Goal: Information Seeking & Learning: Learn about a topic

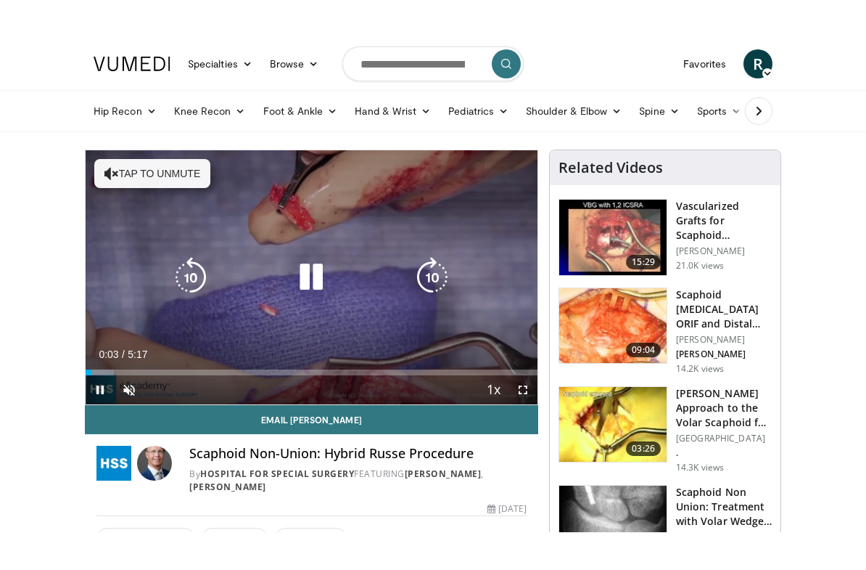
scroll to position [17, 0]
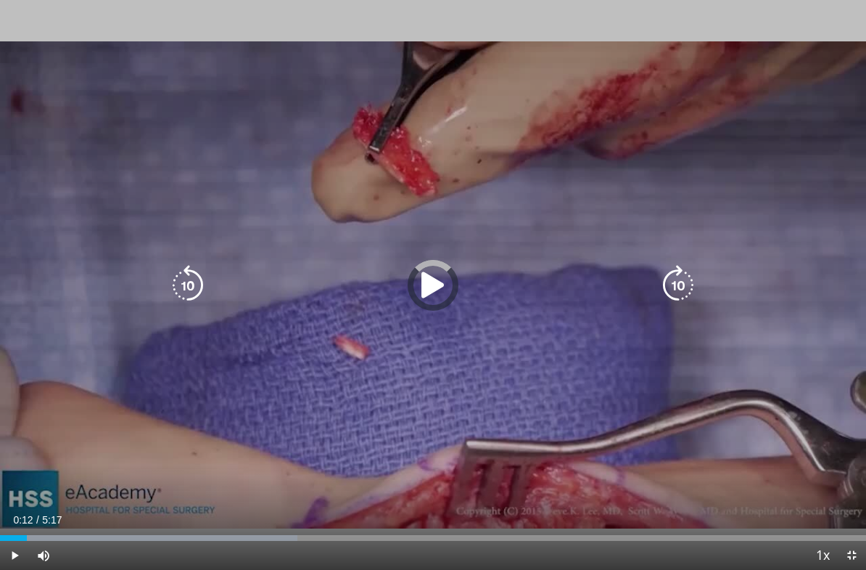
click at [37, 493] on div "Progress Bar" at bounding box center [149, 538] width 298 height 6
click at [50, 493] on div "Progress Bar" at bounding box center [137, 538] width 218 height 6
click at [50, 493] on div "Progress Bar" at bounding box center [25, 538] width 50 height 6
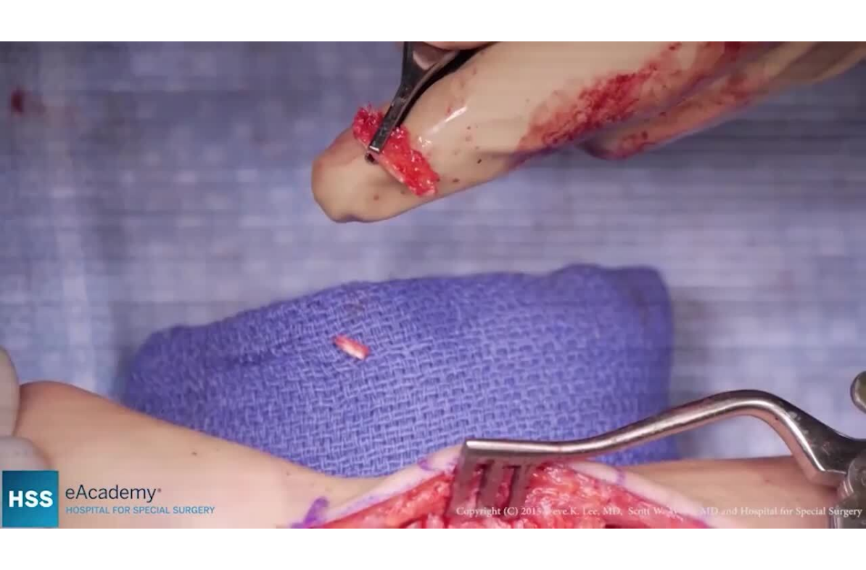
click at [631, 258] on div "10 seconds Tap to unmute" at bounding box center [433, 285] width 866 height 570
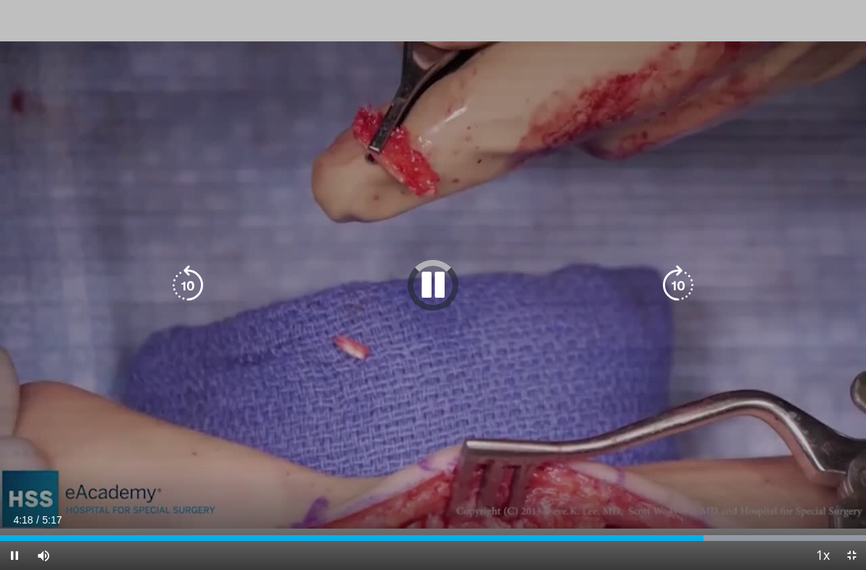
click at [689, 493] on div "Loaded : 99.97%" at bounding box center [433, 534] width 866 height 14
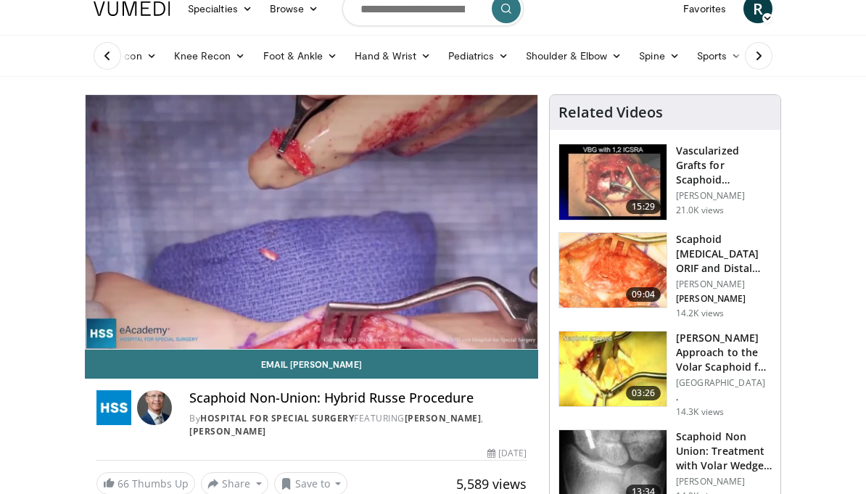
click at [633, 358] on img at bounding box center [612, 369] width 107 height 75
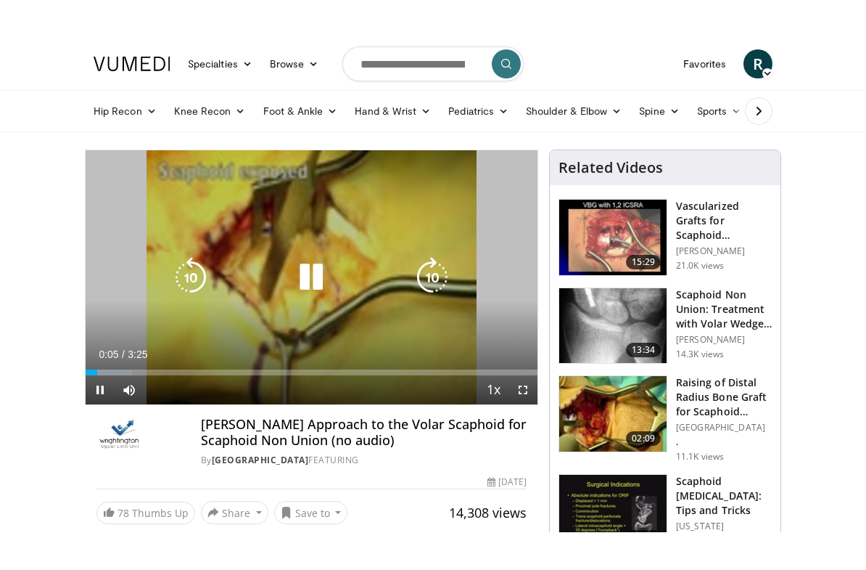
scroll to position [17, 0]
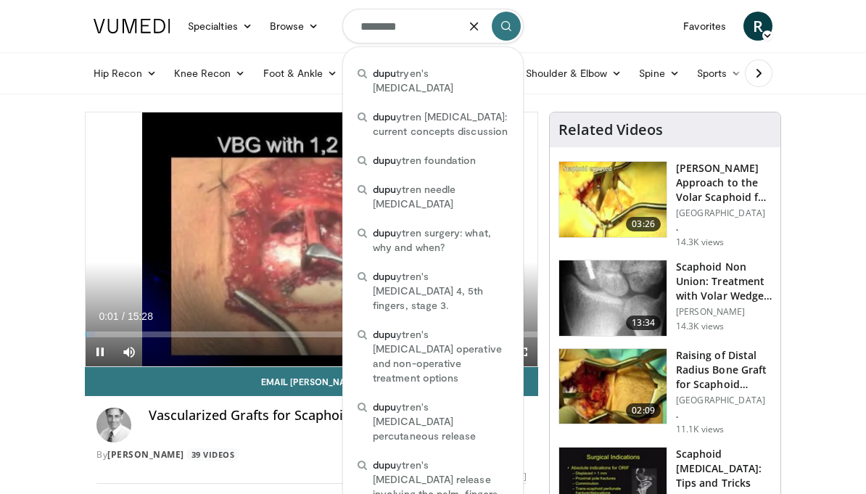
type input "*********"
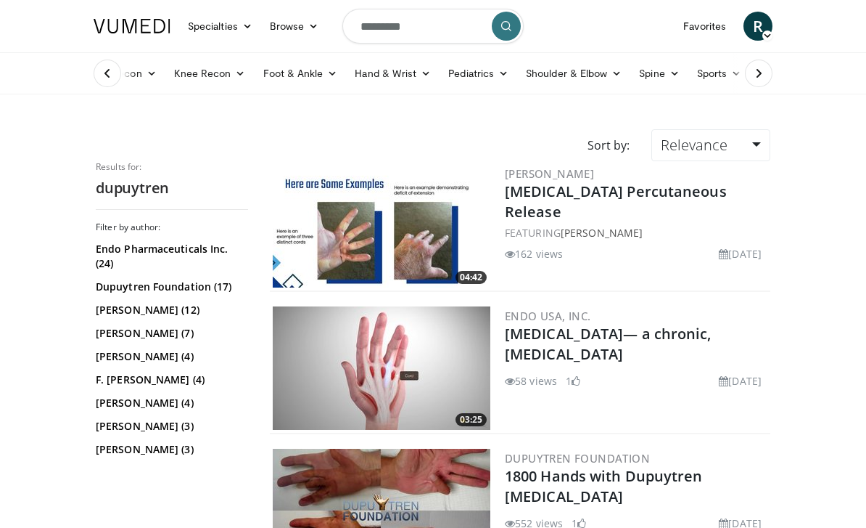
click at [450, 26] on input "*********" at bounding box center [433, 26] width 181 height 35
type input "**********"
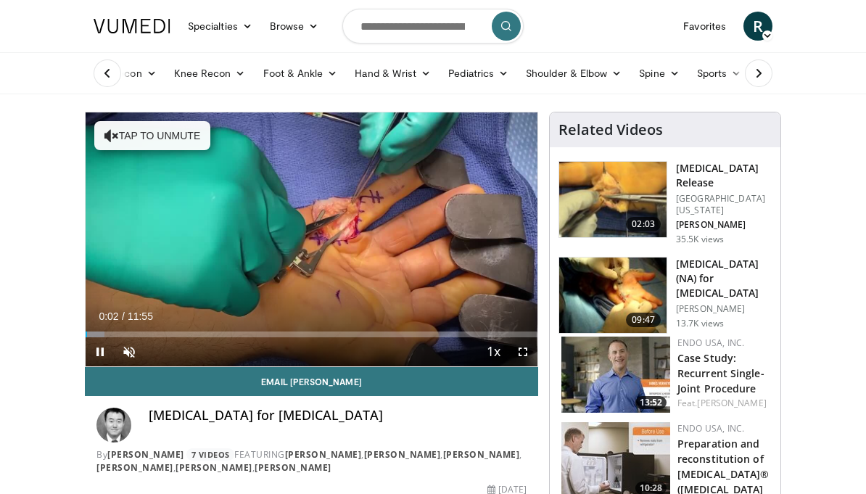
click at [110, 332] on div "Loaded : 4.19%" at bounding box center [312, 335] width 452 height 6
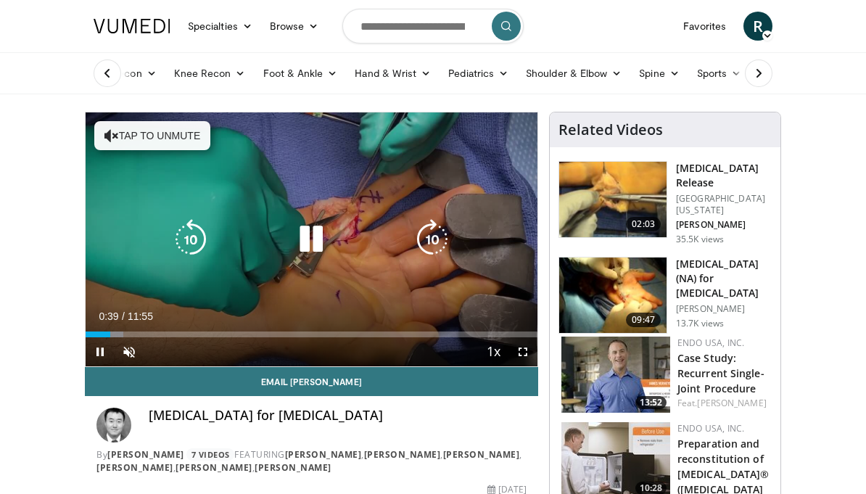
click at [110, 333] on div "Progress Bar" at bounding box center [98, 335] width 25 height 6
click at [195, 334] on div "Loaded : 15.38%" at bounding box center [312, 335] width 452 height 6
click at [234, 332] on div "Loaded : 24.61%" at bounding box center [312, 335] width 452 height 6
click at [266, 332] on div "Loaded : 33.56%" at bounding box center [312, 335] width 452 height 6
click at [252, 332] on div "Progress Bar" at bounding box center [176, 335] width 181 height 6
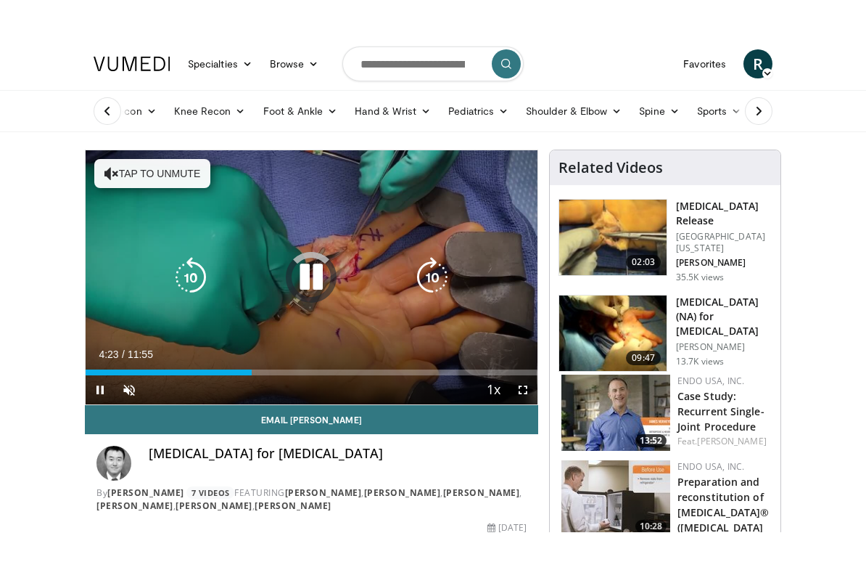
scroll to position [17, 0]
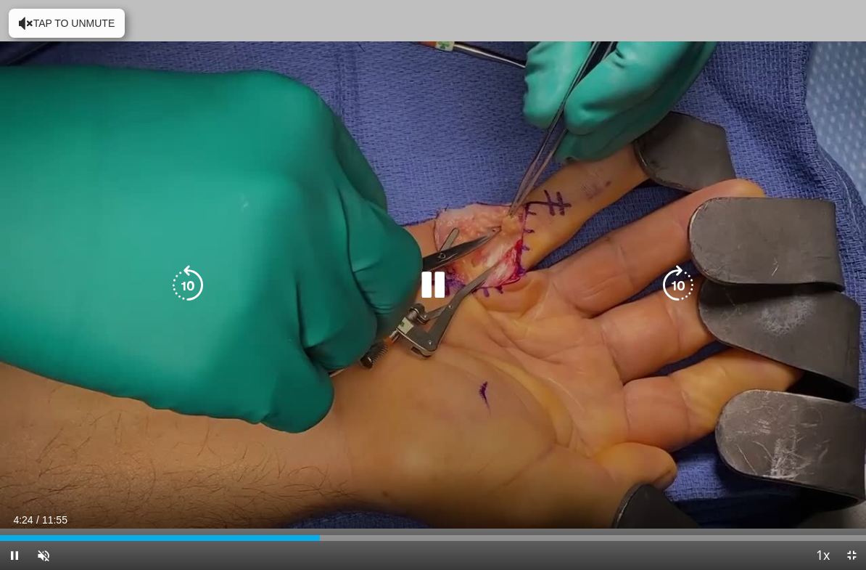
click at [296, 527] on div "Progress Bar" at bounding box center [160, 538] width 320 height 6
click at [282, 527] on div "Loaded : 0.00%" at bounding box center [433, 538] width 866 height 6
click at [58, 527] on div "Volume Level" at bounding box center [58, 555] width 0 height 5
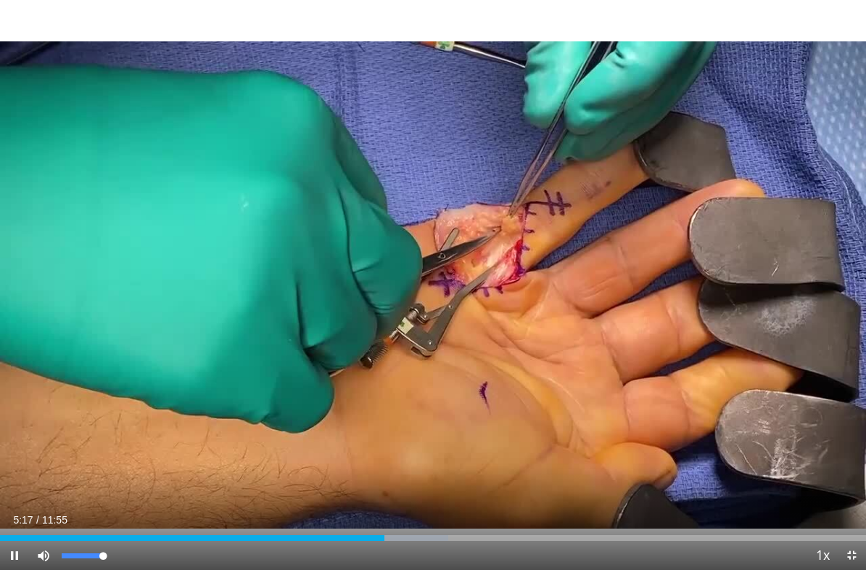
click at [643, 224] on div "10 seconds Tap to unmute" at bounding box center [433, 285] width 866 height 570
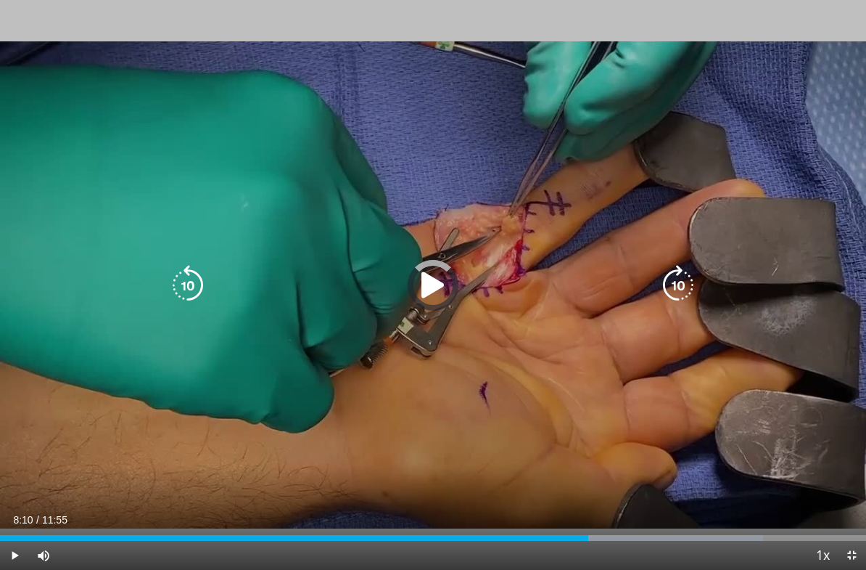
click at [594, 527] on div "Progress Bar" at bounding box center [642, 538] width 242 height 6
click at [596, 527] on div "Progress Bar" at bounding box center [298, 538] width 596 height 6
click at [668, 527] on div "Progress Bar" at bounding box center [337, 538] width 675 height 6
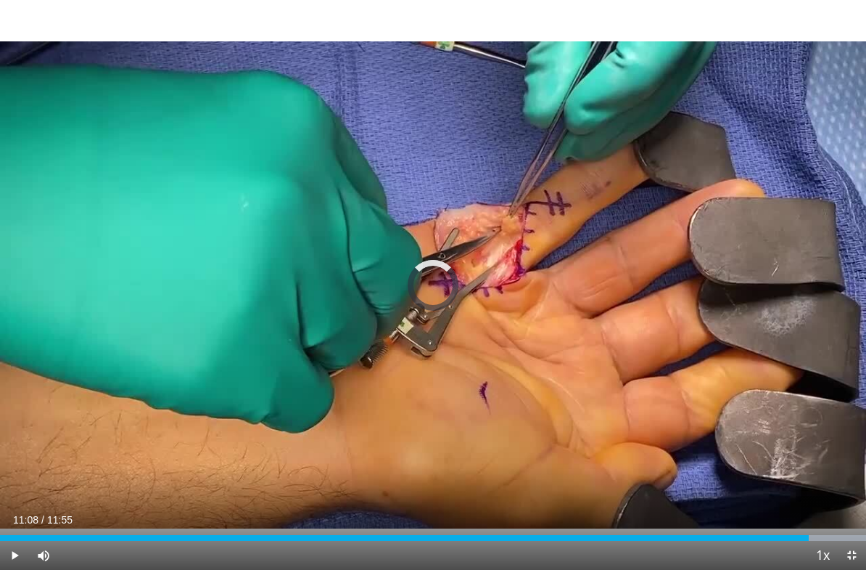
click at [810, 527] on div "Progress Bar" at bounding box center [829, 538] width 74 height 6
click at [814, 527] on div "Progress Bar" at bounding box center [836, 538] width 62 height 6
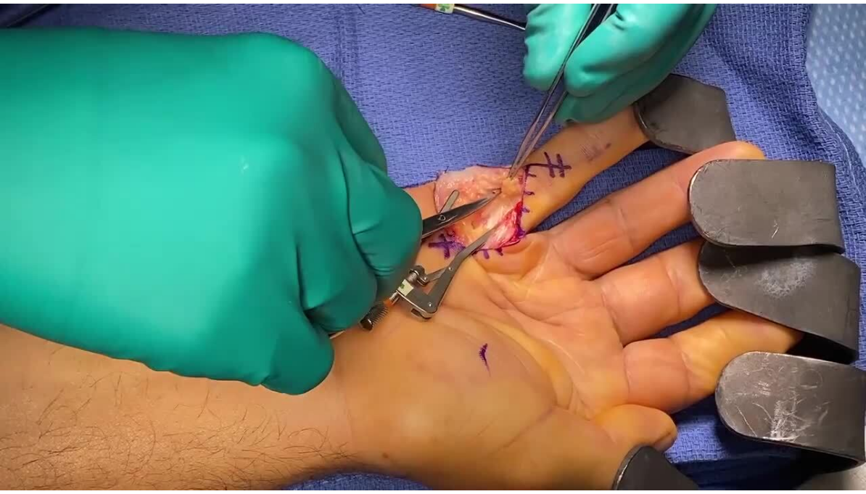
scroll to position [163, 0]
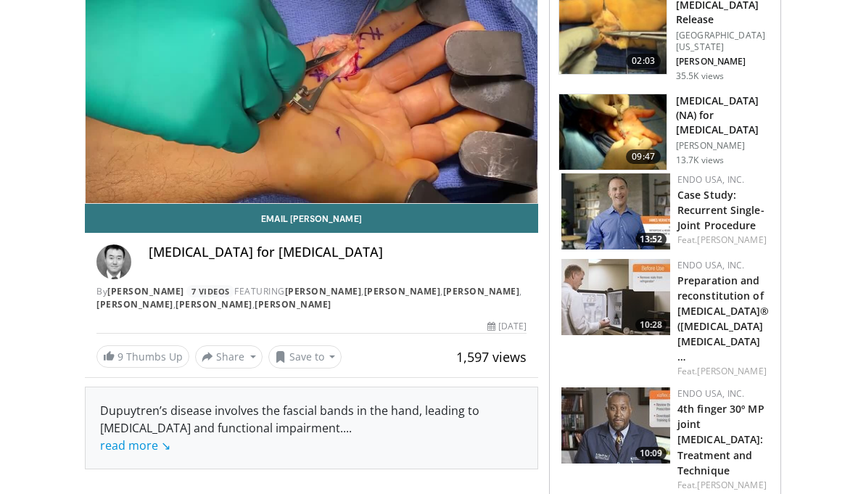
click at [324, 361] on button "Save to" at bounding box center [305, 356] width 74 height 23
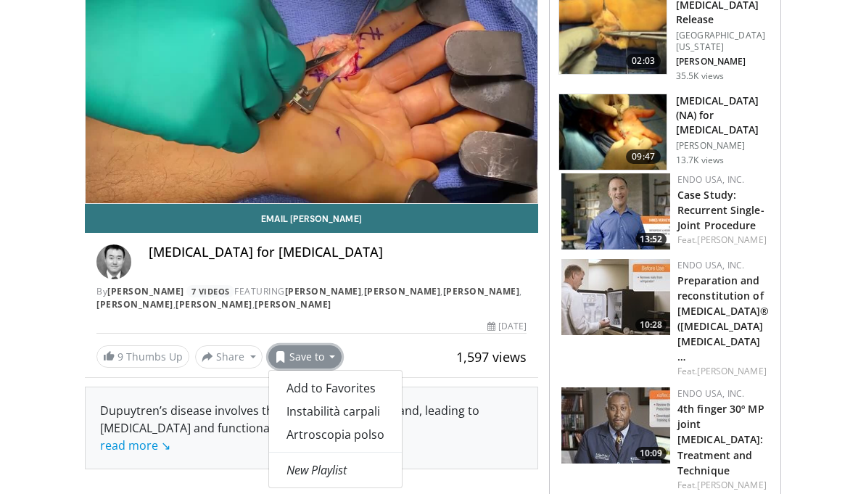
click at [357, 387] on span "Add to Favorites" at bounding box center [331, 388] width 89 height 16
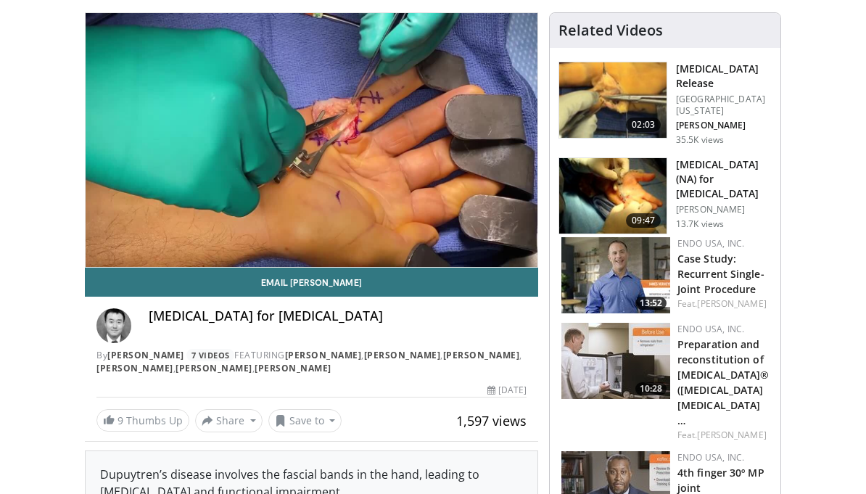
scroll to position [92, 0]
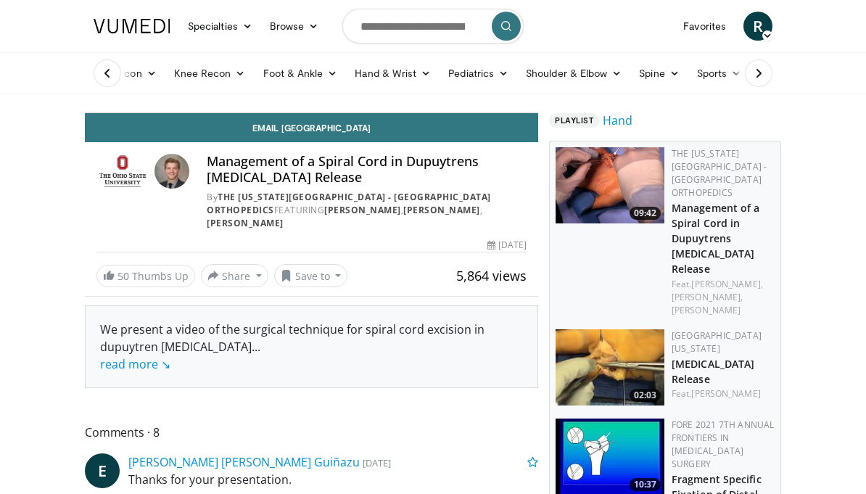
scroll to position [17, 0]
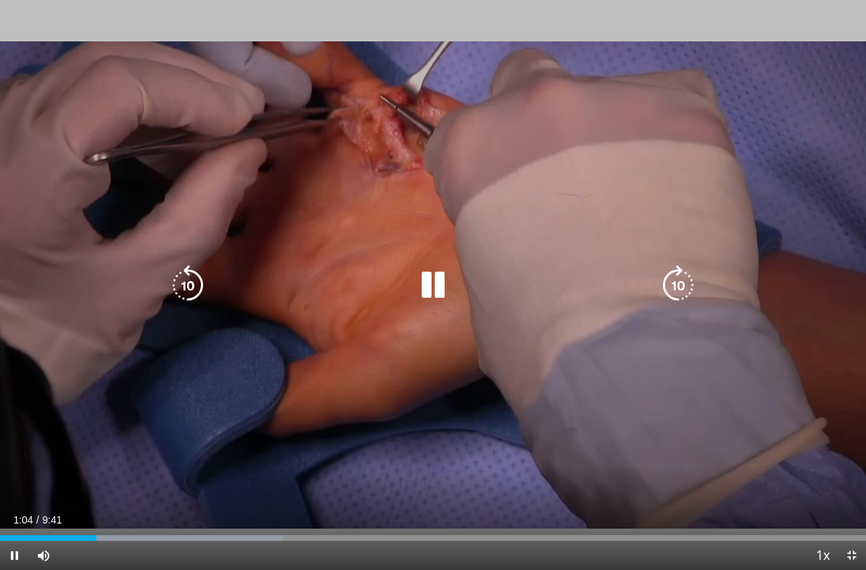
click at [121, 527] on div "Progress Bar" at bounding box center [171, 538] width 223 height 6
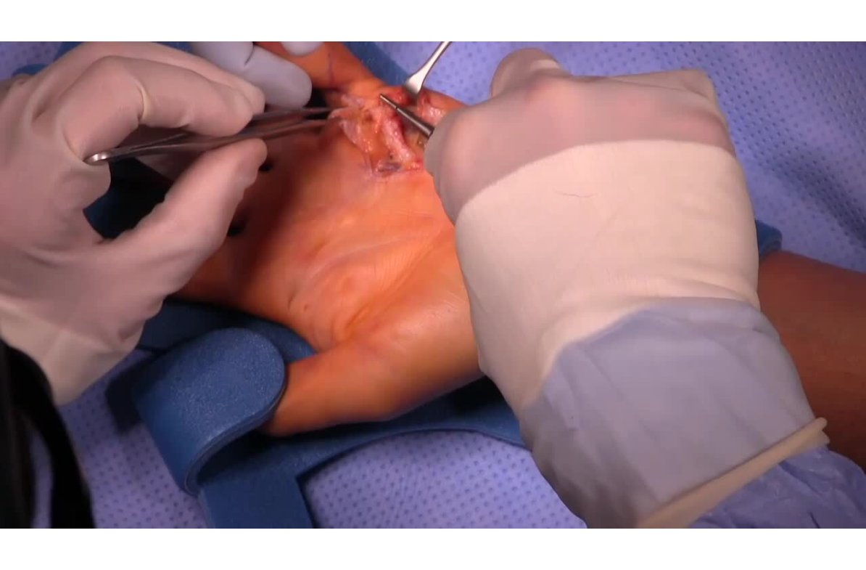
click at [779, 213] on div "10 seconds Tap to unmute" at bounding box center [433, 285] width 866 height 570
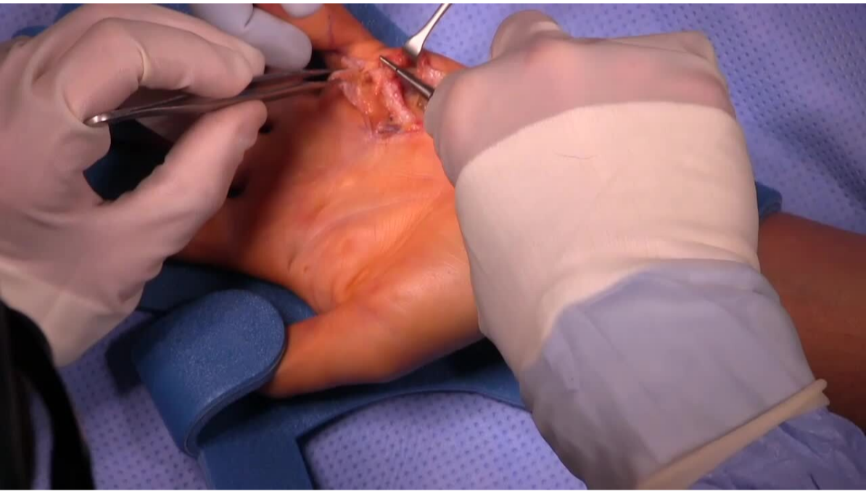
scroll to position [0, 0]
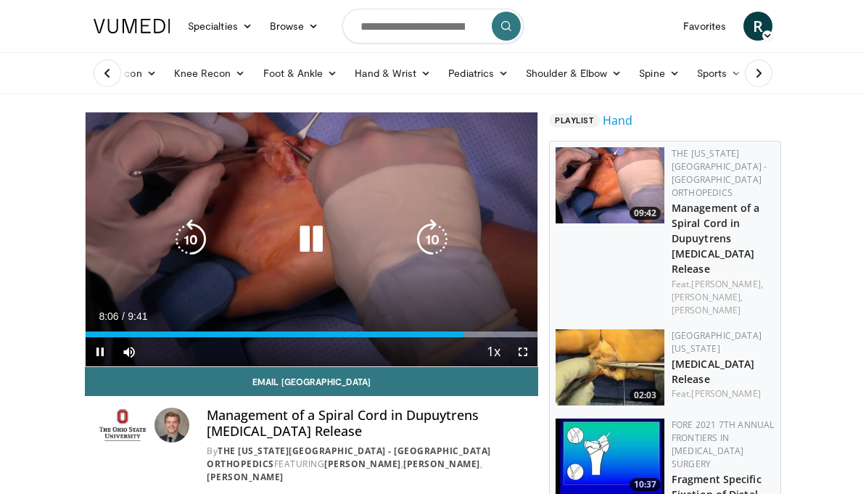
click at [311, 245] on icon "Video Player" at bounding box center [311, 239] width 41 height 41
